Goal: Task Accomplishment & Management: Complete application form

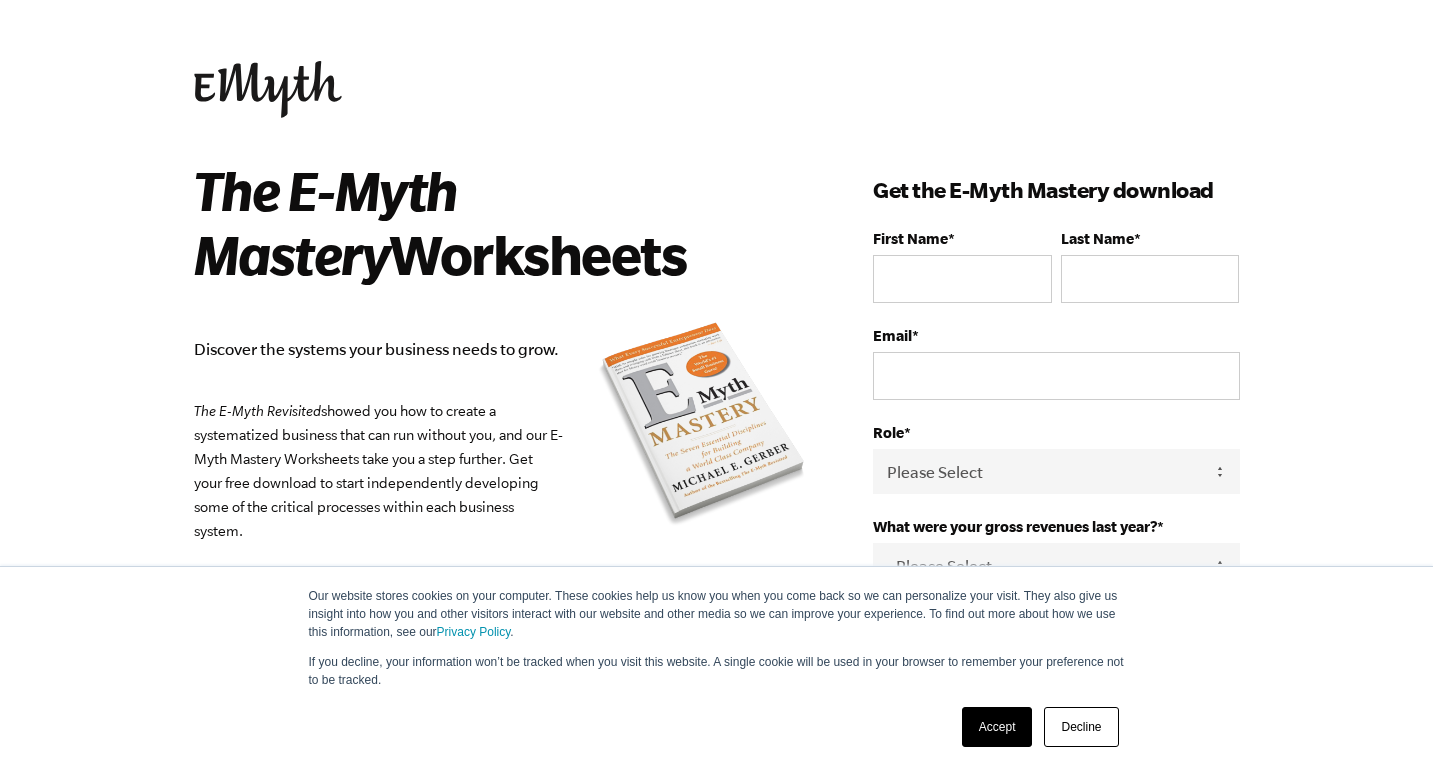
click at [997, 723] on link "Accept" at bounding box center [997, 727] width 71 height 40
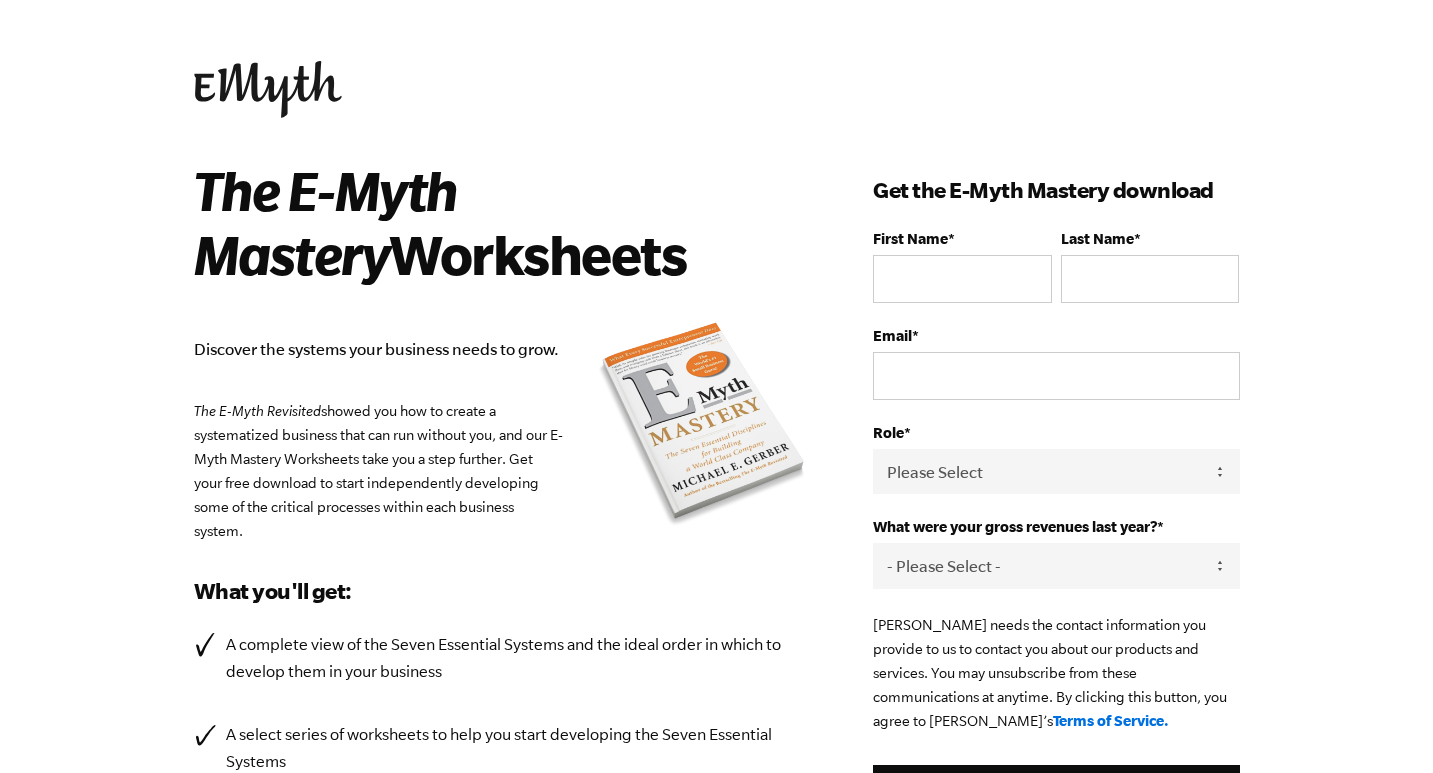
click at [269, 95] on img at bounding box center [268, 89] width 148 height 57
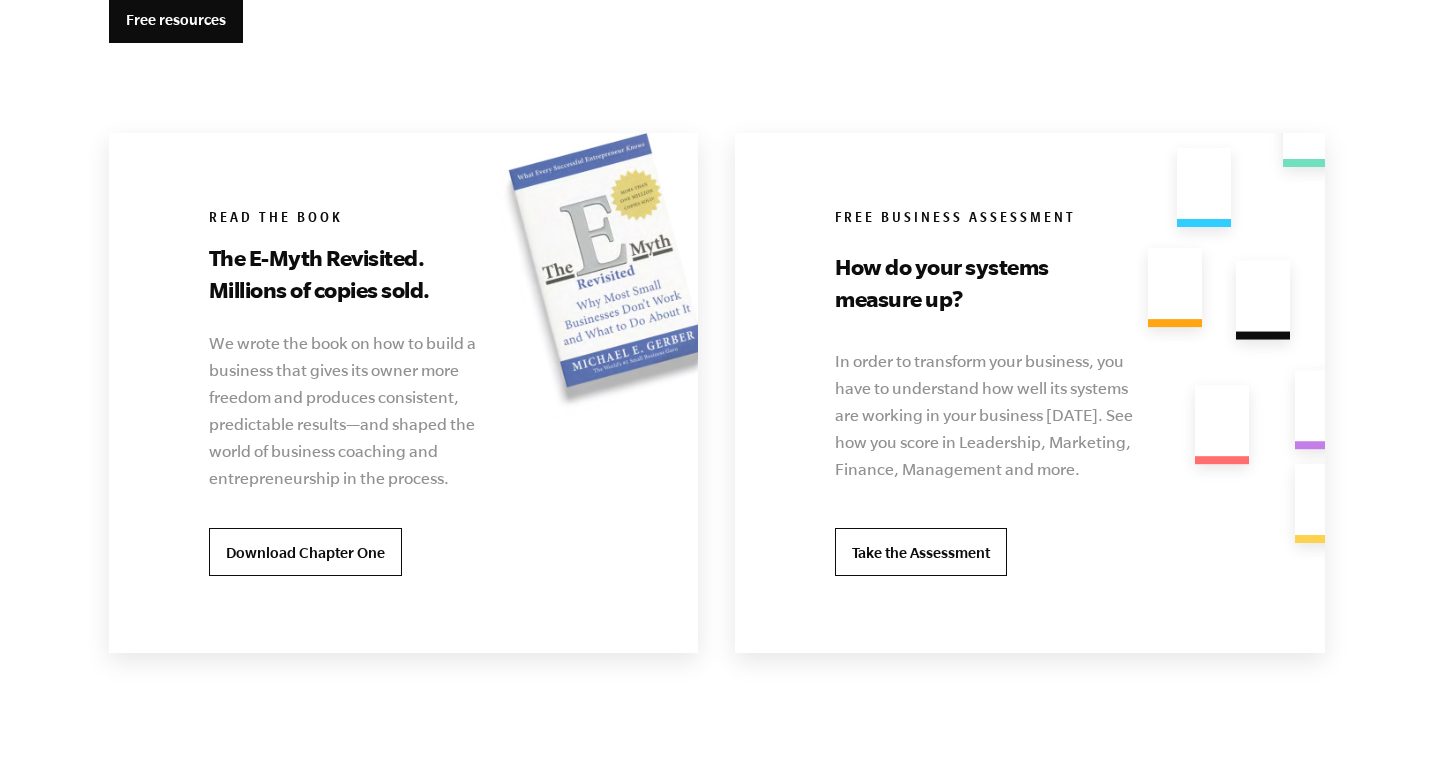
scroll to position [3810, 0]
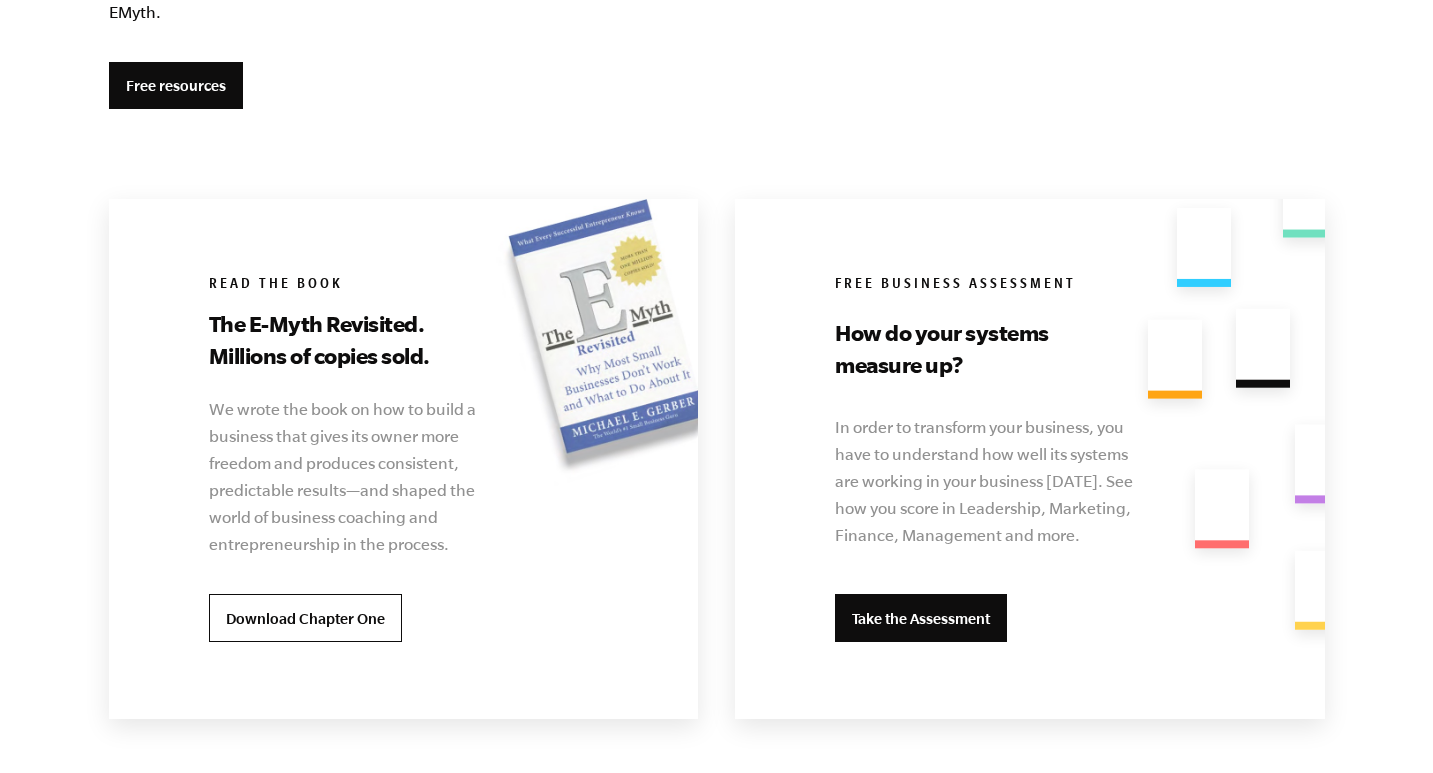
click at [914, 605] on link "Take the Assessment" at bounding box center [921, 618] width 172 height 48
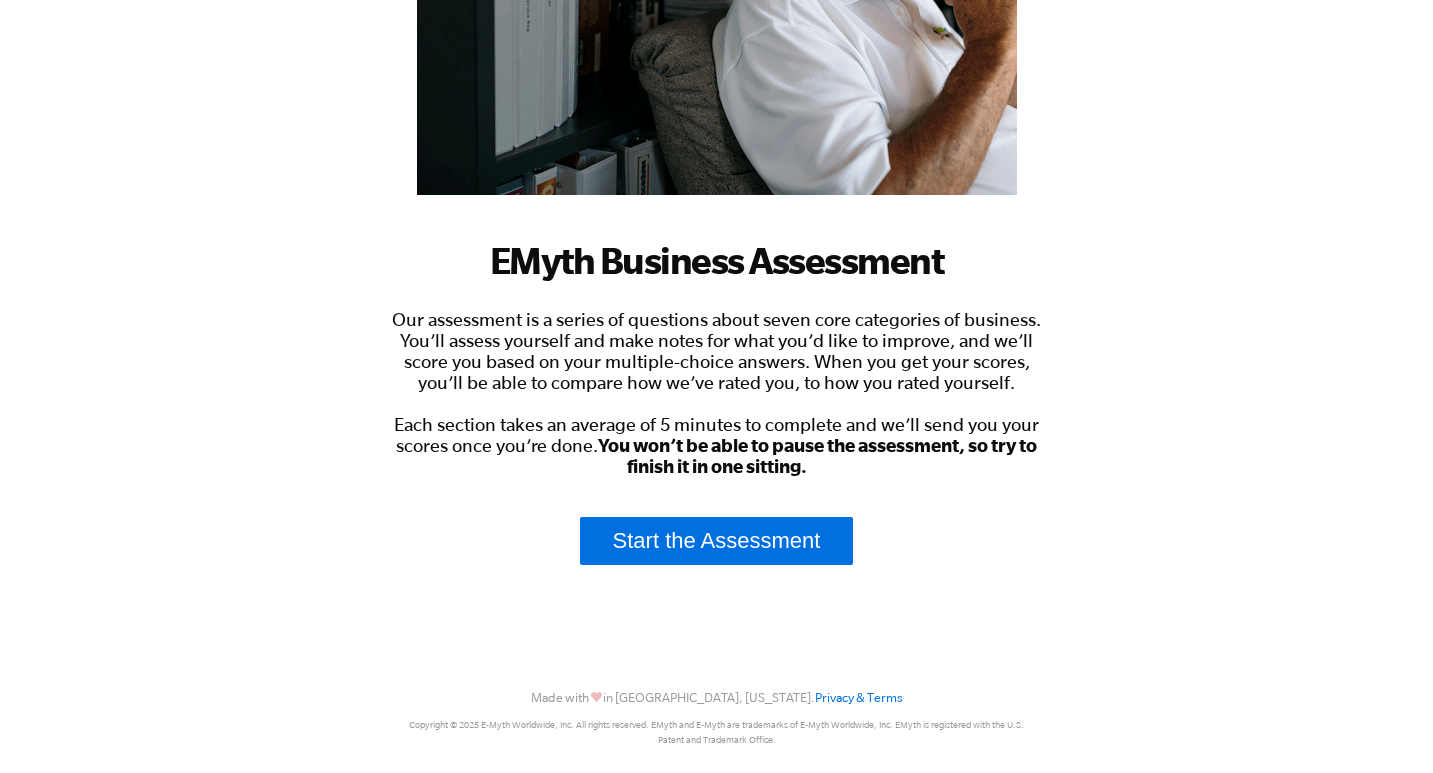
scroll to position [414, 0]
